Goal: Transaction & Acquisition: Purchase product/service

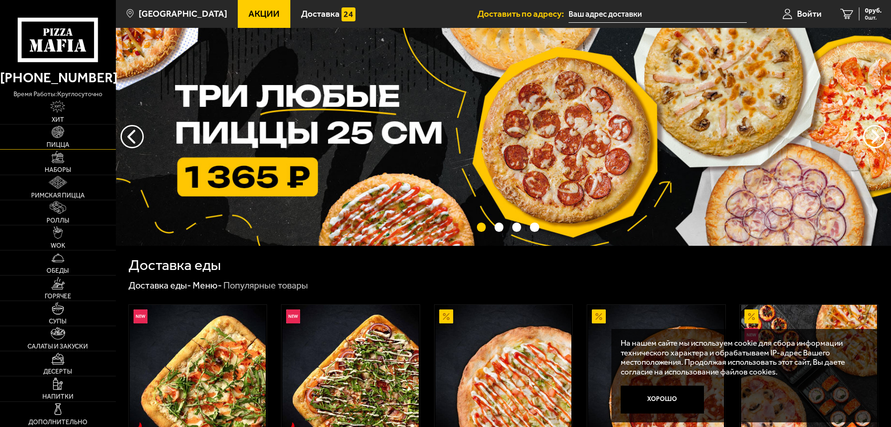
click at [71, 140] on link "Пицца" at bounding box center [58, 137] width 116 height 25
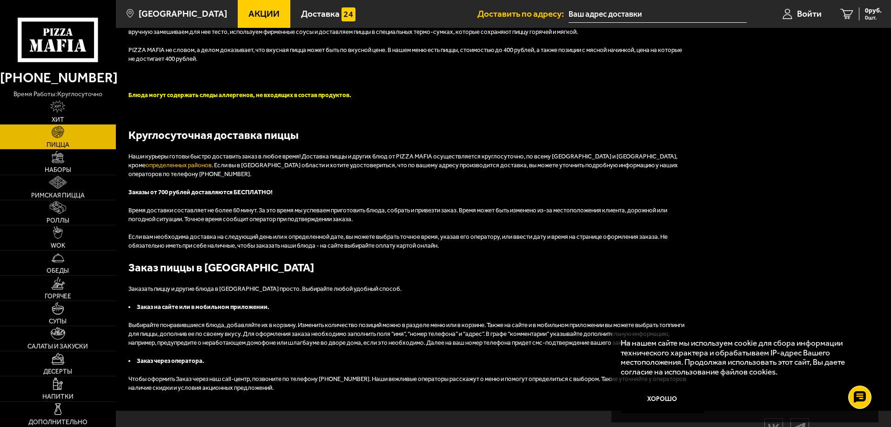
scroll to position [2436, 0]
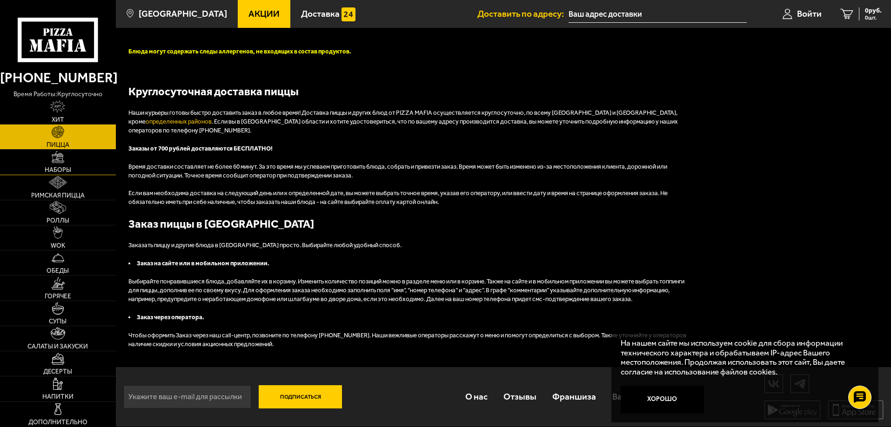
click at [75, 164] on link "Наборы" at bounding box center [58, 162] width 116 height 25
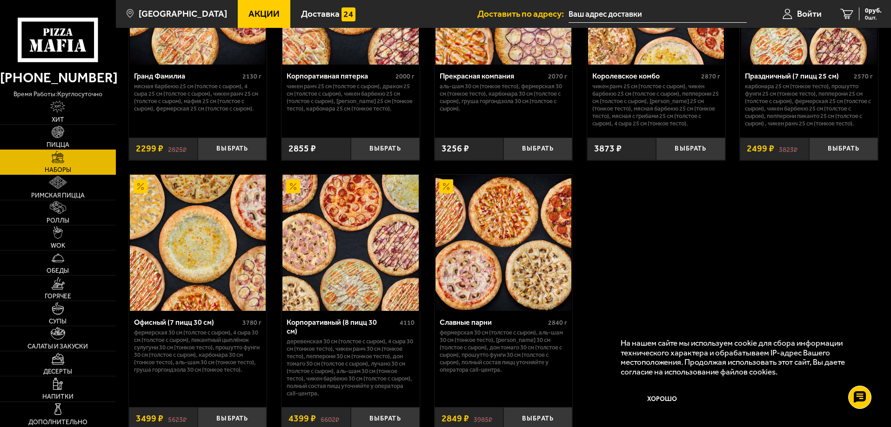
scroll to position [1435, 0]
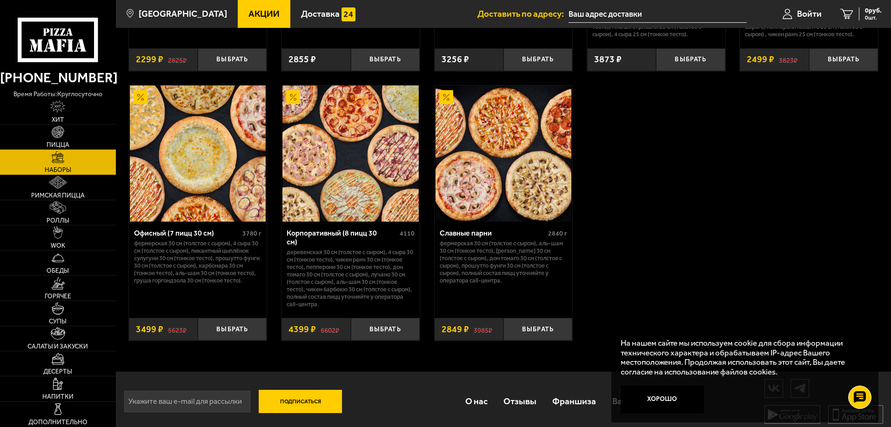
click at [558, 206] on img at bounding box center [503, 154] width 136 height 136
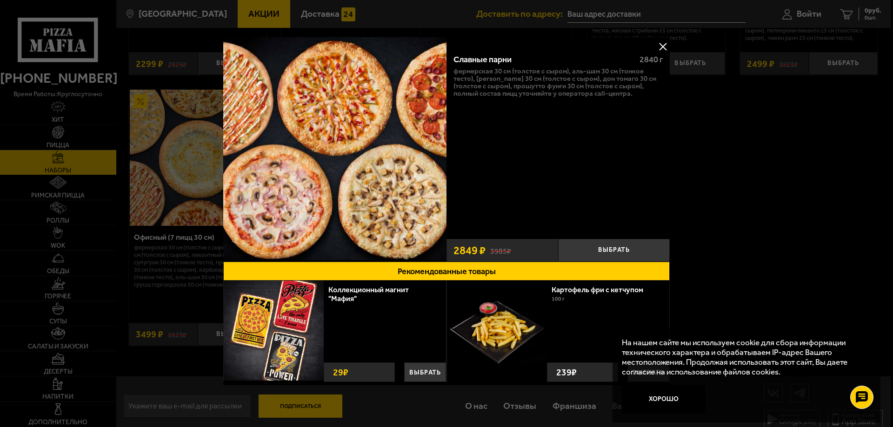
click at [661, 48] on button at bounding box center [663, 47] width 14 height 14
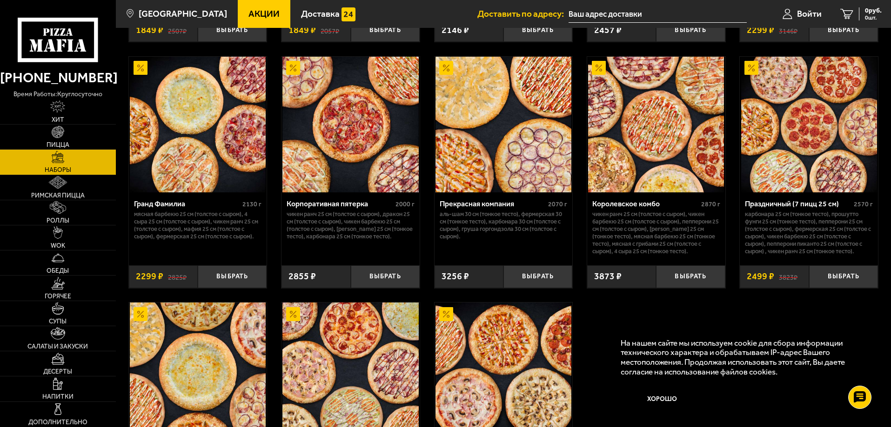
scroll to position [1202, 0]
